Goal: Find specific page/section: Find specific page/section

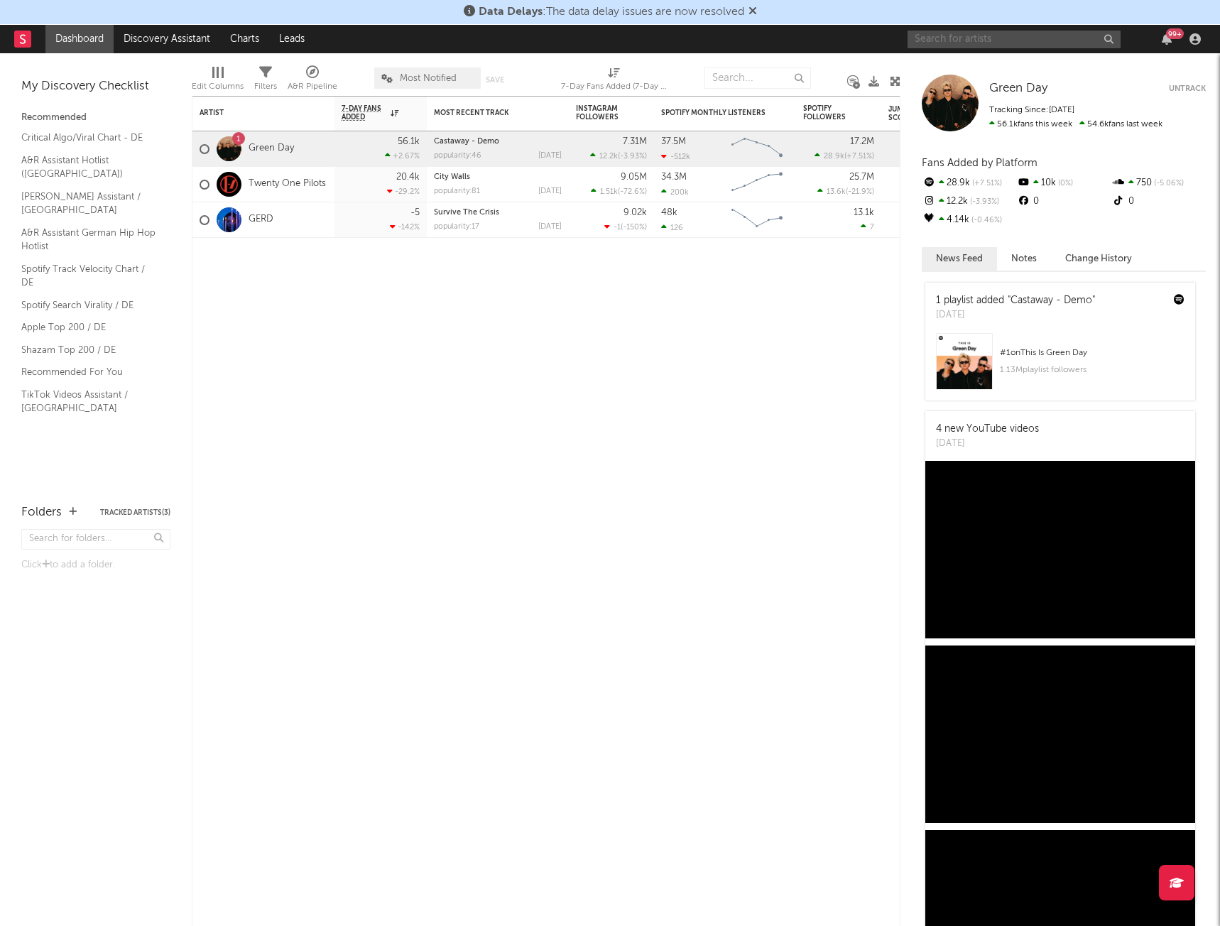
click at [945, 39] on input "text" at bounding box center [1014, 40] width 213 height 18
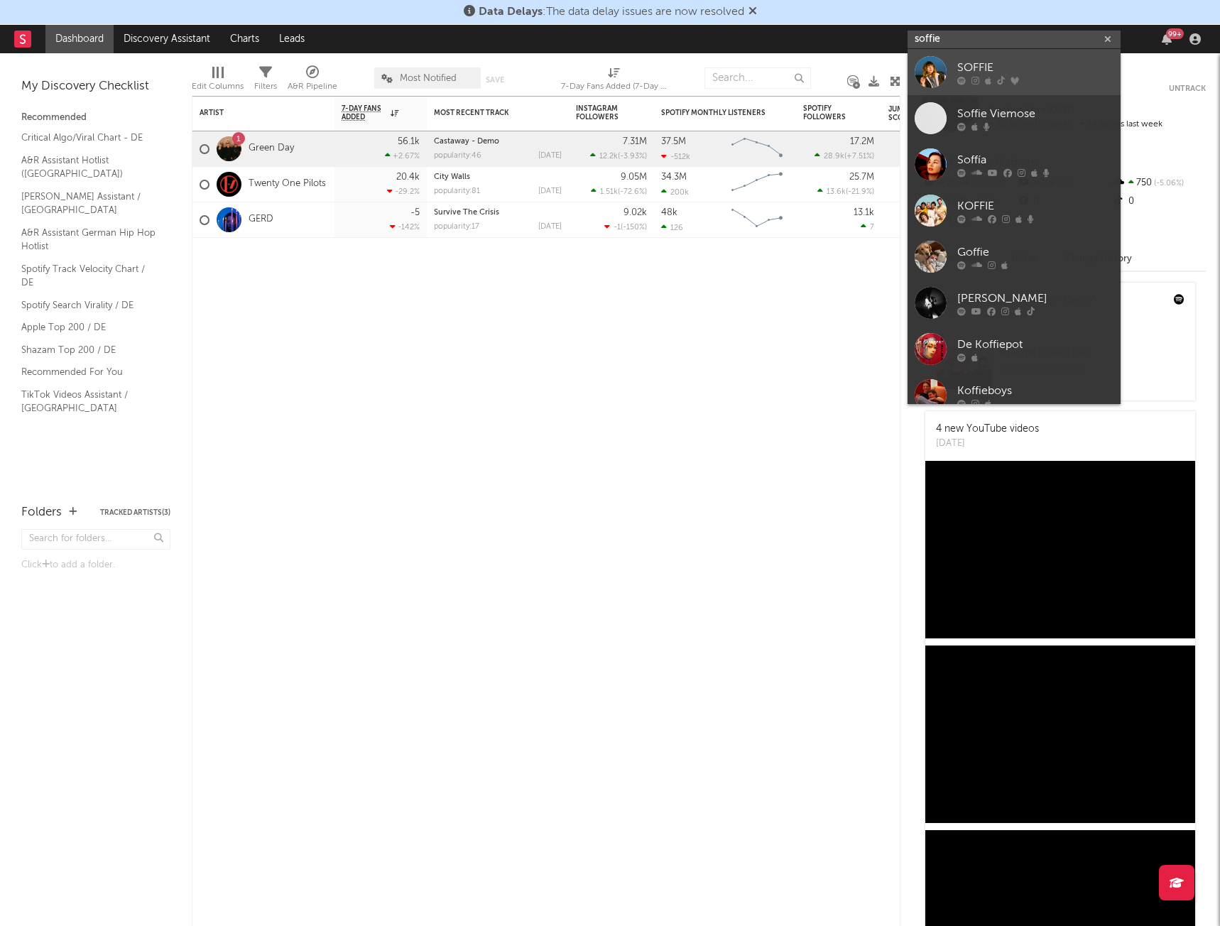
type input "soffie"
click at [947, 61] on link "SOFFIE" at bounding box center [1014, 72] width 213 height 46
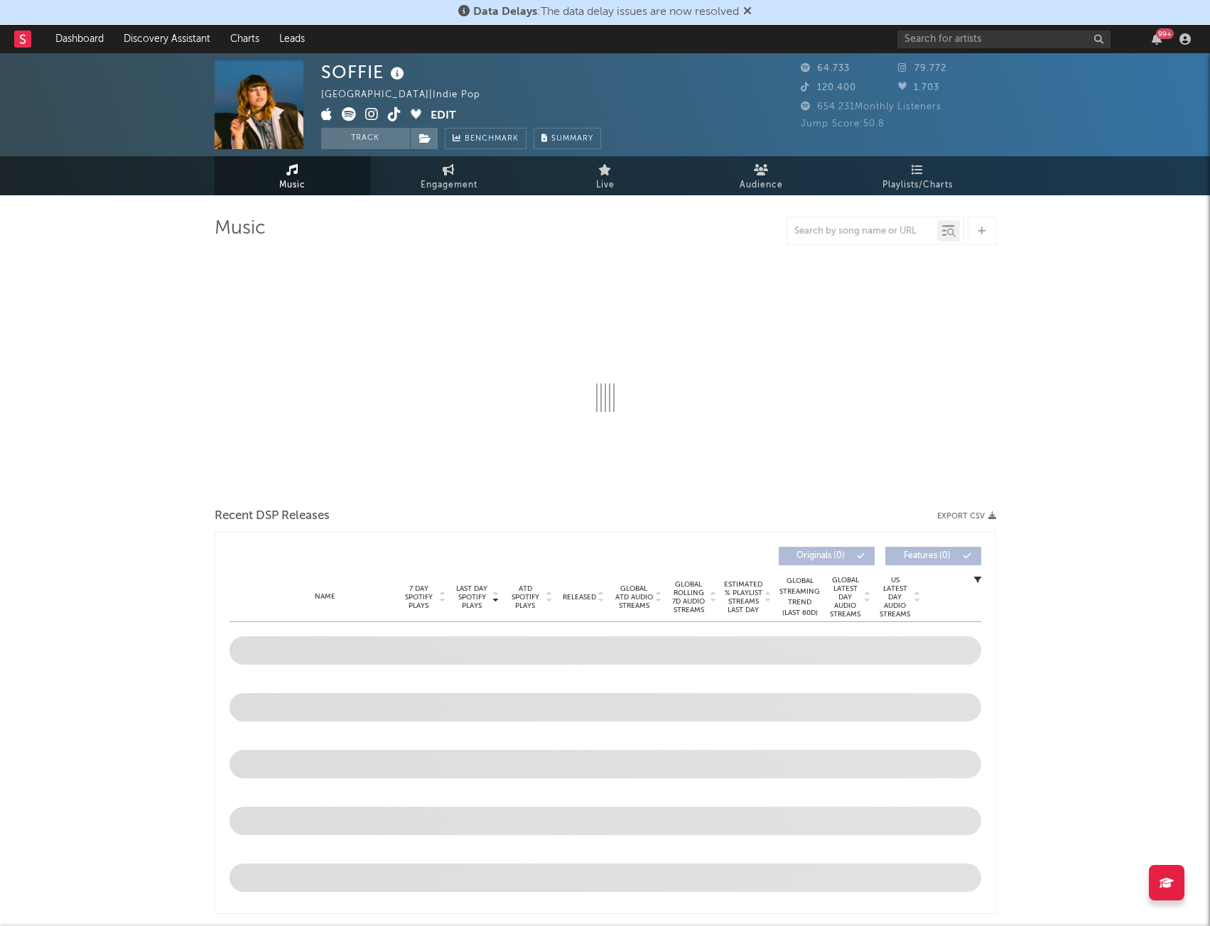
select select "6m"
